Goal: Task Accomplishment & Management: Use online tool/utility

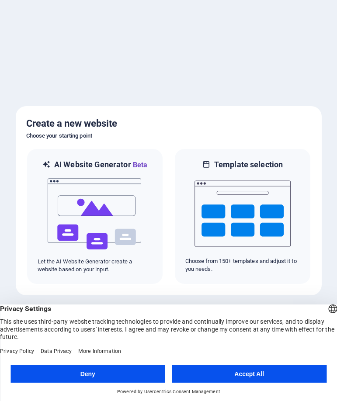
click at [225, 372] on button "Accept All" at bounding box center [249, 373] width 155 height 17
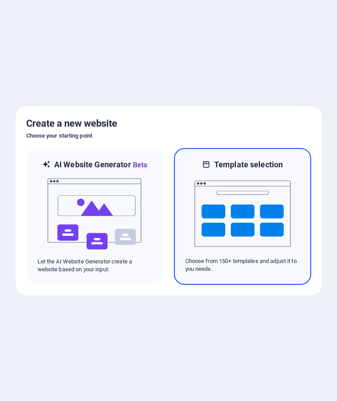
click at [265, 215] on img at bounding box center [242, 213] width 96 height 87
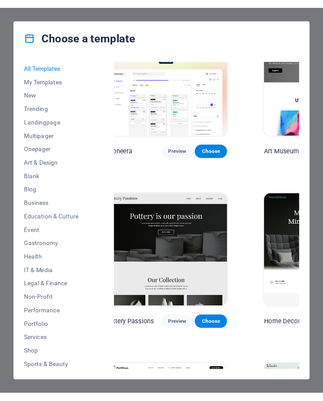
scroll to position [218, 212]
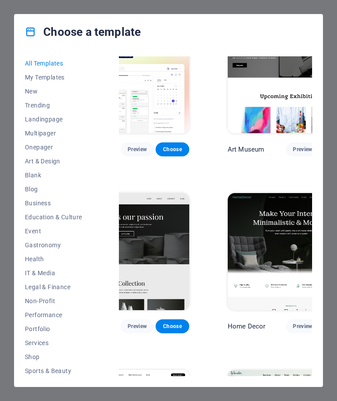
click at [335, 20] on div "Choose a template All Templates My Templates New Trending Landingpage Multipage…" at bounding box center [168, 200] width 337 height 401
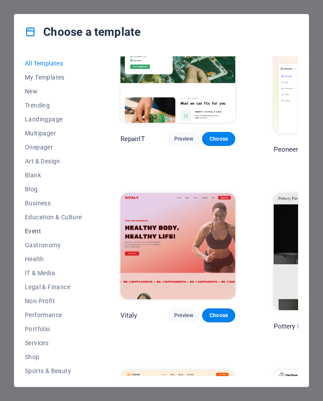
scroll to position [44, 0]
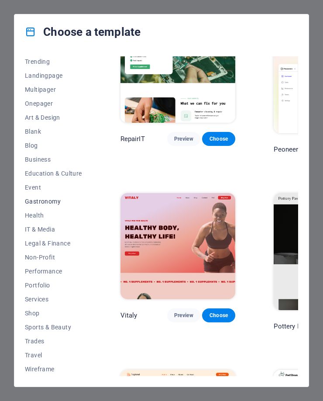
click at [43, 205] on button "Gastronomy" at bounding box center [53, 201] width 57 height 14
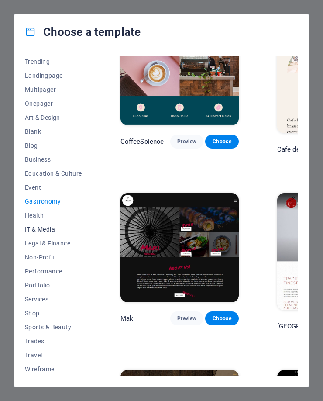
click at [40, 230] on span "IT & Media" at bounding box center [53, 229] width 57 height 7
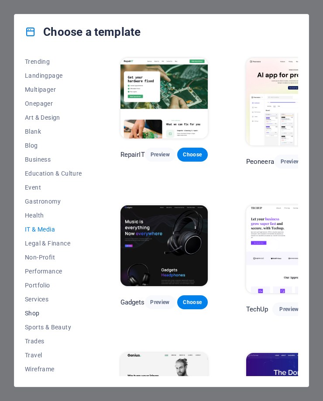
click at [38, 311] on span "Shop" at bounding box center [53, 313] width 57 height 7
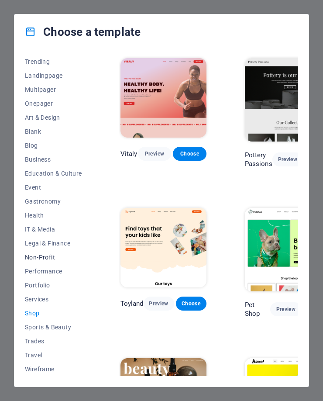
click at [45, 253] on button "Non-Profit" at bounding box center [53, 257] width 57 height 14
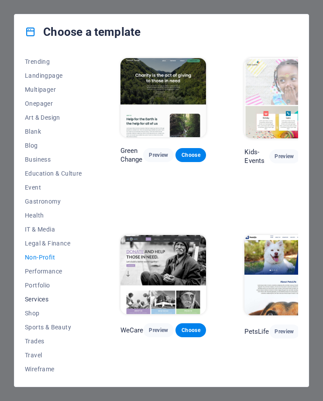
click at [39, 297] on span "Services" at bounding box center [53, 299] width 57 height 7
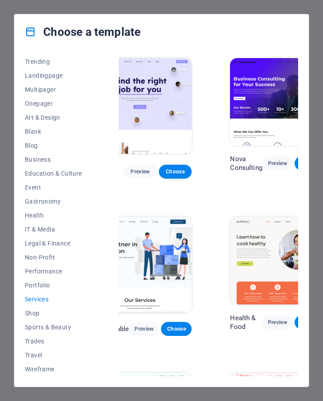
scroll to position [0, 17]
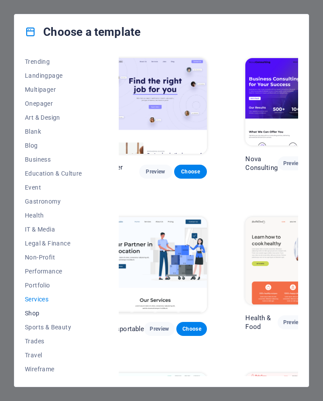
click at [46, 312] on span "Shop" at bounding box center [53, 313] width 57 height 7
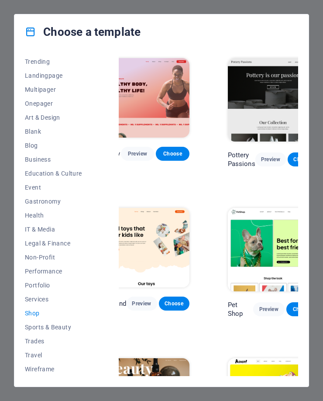
click at [53, 56] on div "All Templates My Templates New Trending Landingpage Multipager Onepager Art & D…" at bounding box center [161, 217] width 294 height 337
click at [42, 80] on button "Landingpage" at bounding box center [53, 76] width 57 height 14
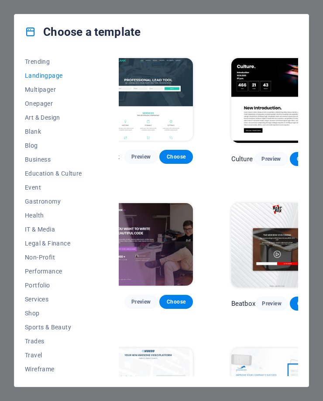
click at [40, 75] on span "Landingpage" at bounding box center [53, 75] width 57 height 7
click at [40, 61] on span "Trending" at bounding box center [53, 61] width 57 height 7
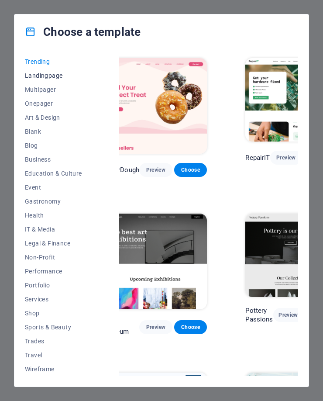
click at [43, 75] on span "Landingpage" at bounding box center [53, 75] width 57 height 7
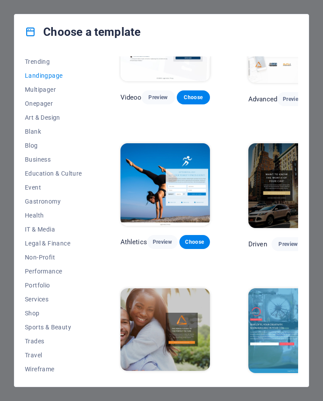
scroll to position [568, 0]
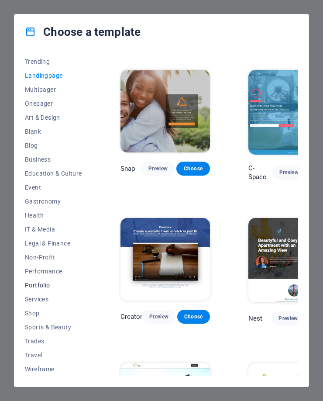
click at [45, 286] on span "Portfolio" at bounding box center [53, 285] width 57 height 7
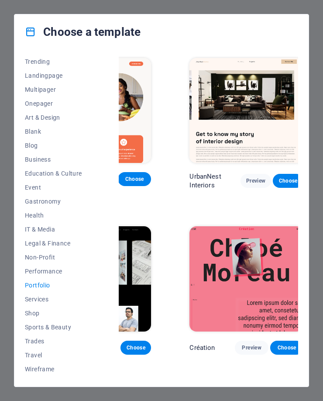
scroll to position [0, 0]
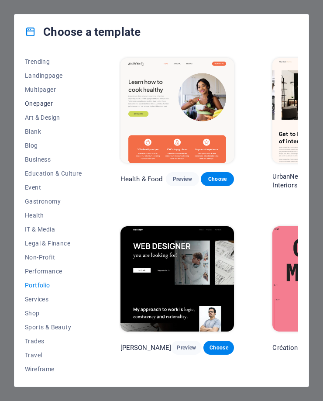
click at [48, 104] on span "Onepager" at bounding box center [53, 103] width 57 height 7
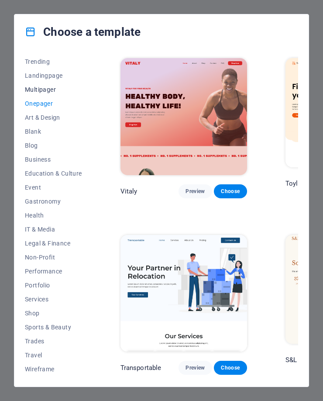
click at [45, 89] on span "Multipager" at bounding box center [53, 89] width 57 height 7
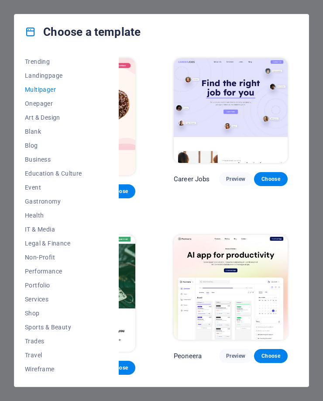
scroll to position [0, 127]
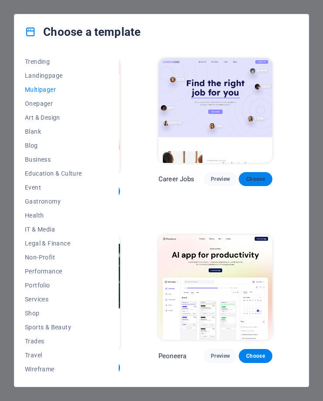
click at [246, 176] on span "Choose" at bounding box center [255, 179] width 19 height 7
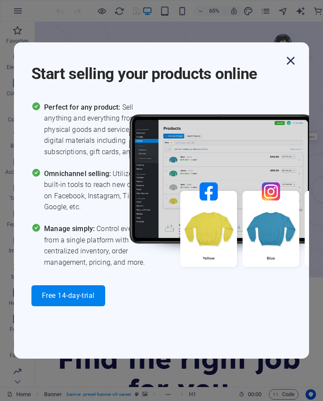
click at [288, 62] on icon "button" at bounding box center [291, 61] width 16 height 16
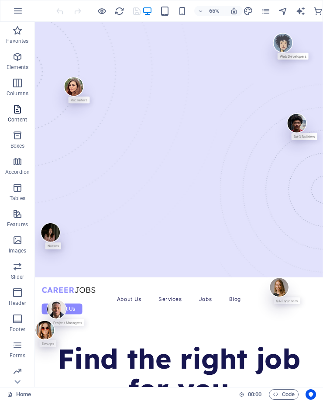
scroll to position [54, 0]
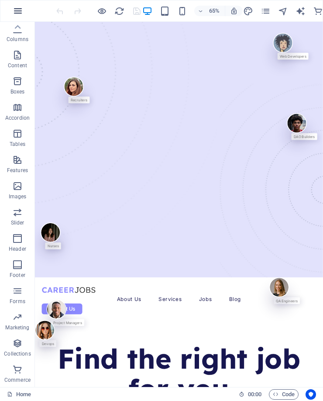
click at [20, 10] on icon "button" at bounding box center [18, 11] width 10 height 10
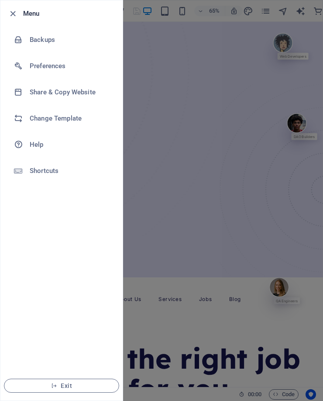
click at [20, 10] on div at bounding box center [15, 13] width 16 height 10
click at [13, 11] on icon "button" at bounding box center [13, 14] width 10 height 10
